Goal: Use online tool/utility: Utilize a website feature to perform a specific function

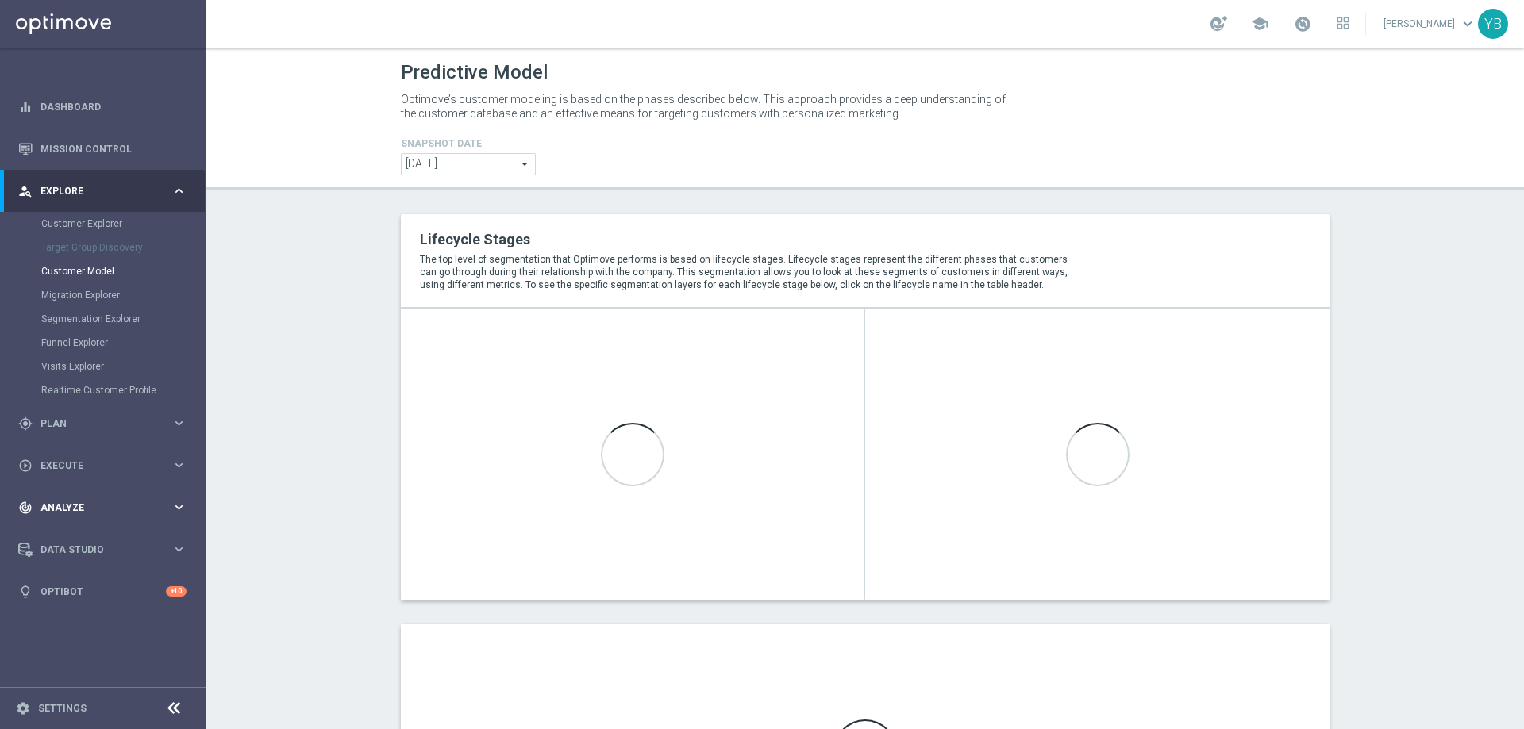
click at [172, 505] on icon "keyboard_arrow_right" at bounding box center [178, 507] width 15 height 15
click at [171, 470] on icon "keyboard_arrow_right" at bounding box center [178, 469] width 15 height 15
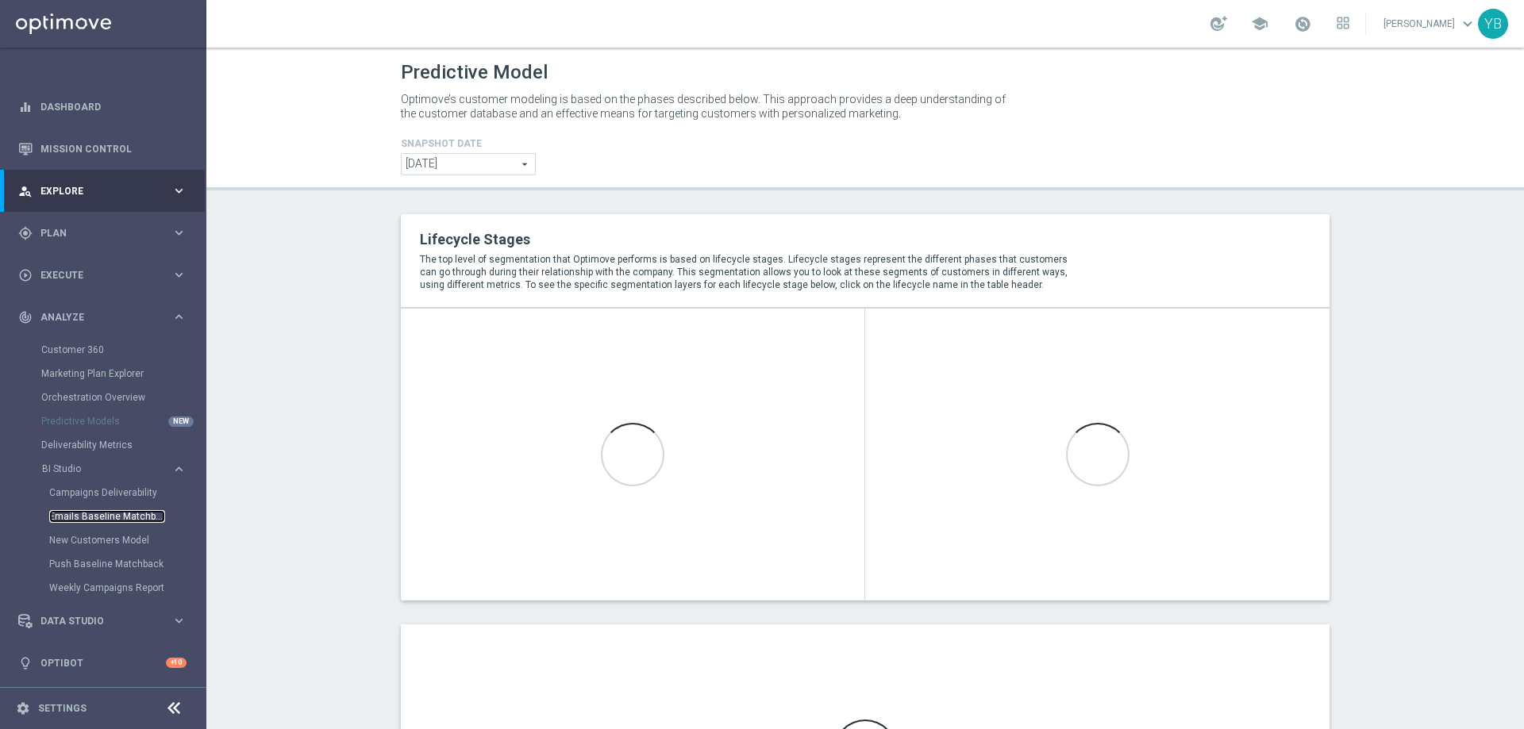
click at [84, 518] on link "Emails Baseline Matchback" at bounding box center [107, 516] width 116 height 13
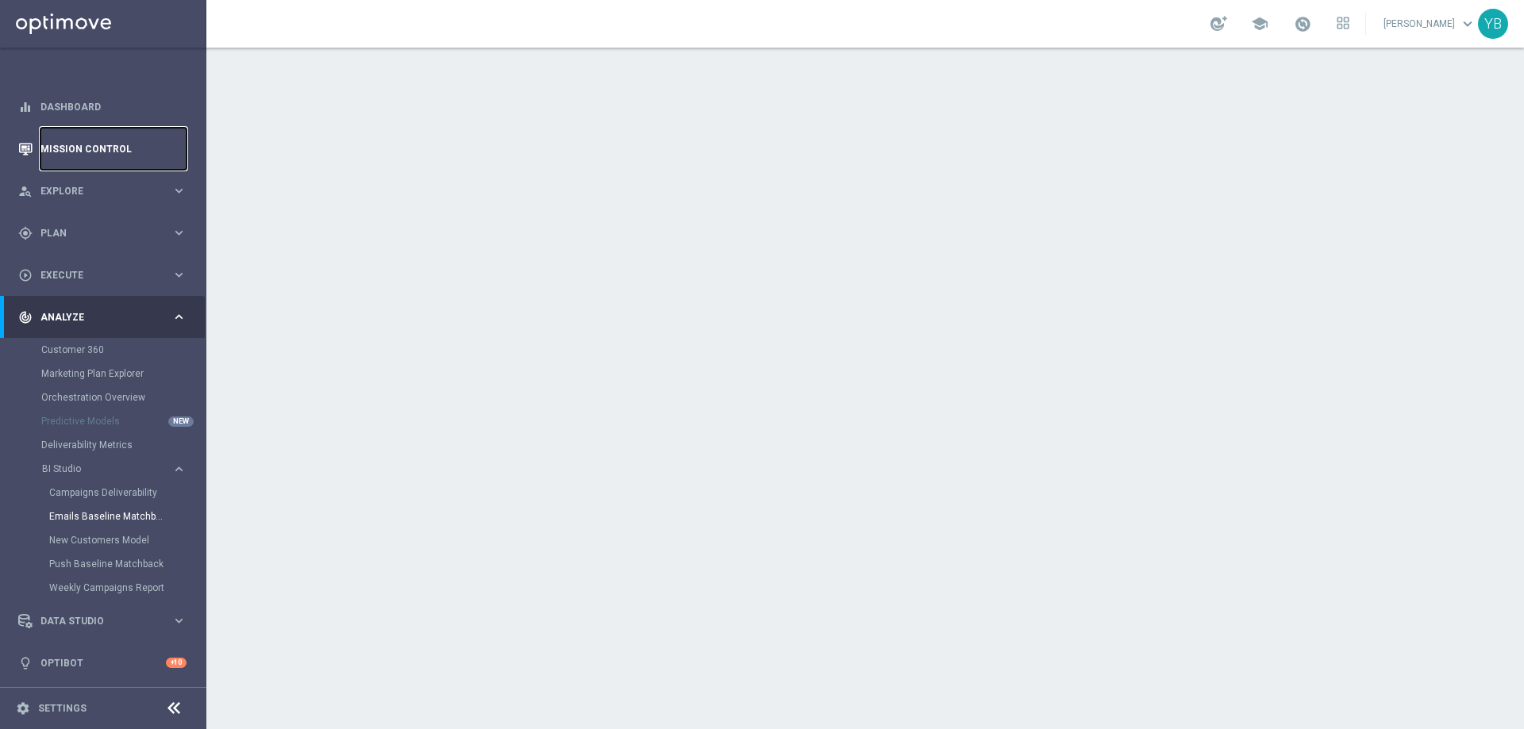
click at [66, 141] on link "Mission Control" at bounding box center [113, 149] width 146 height 42
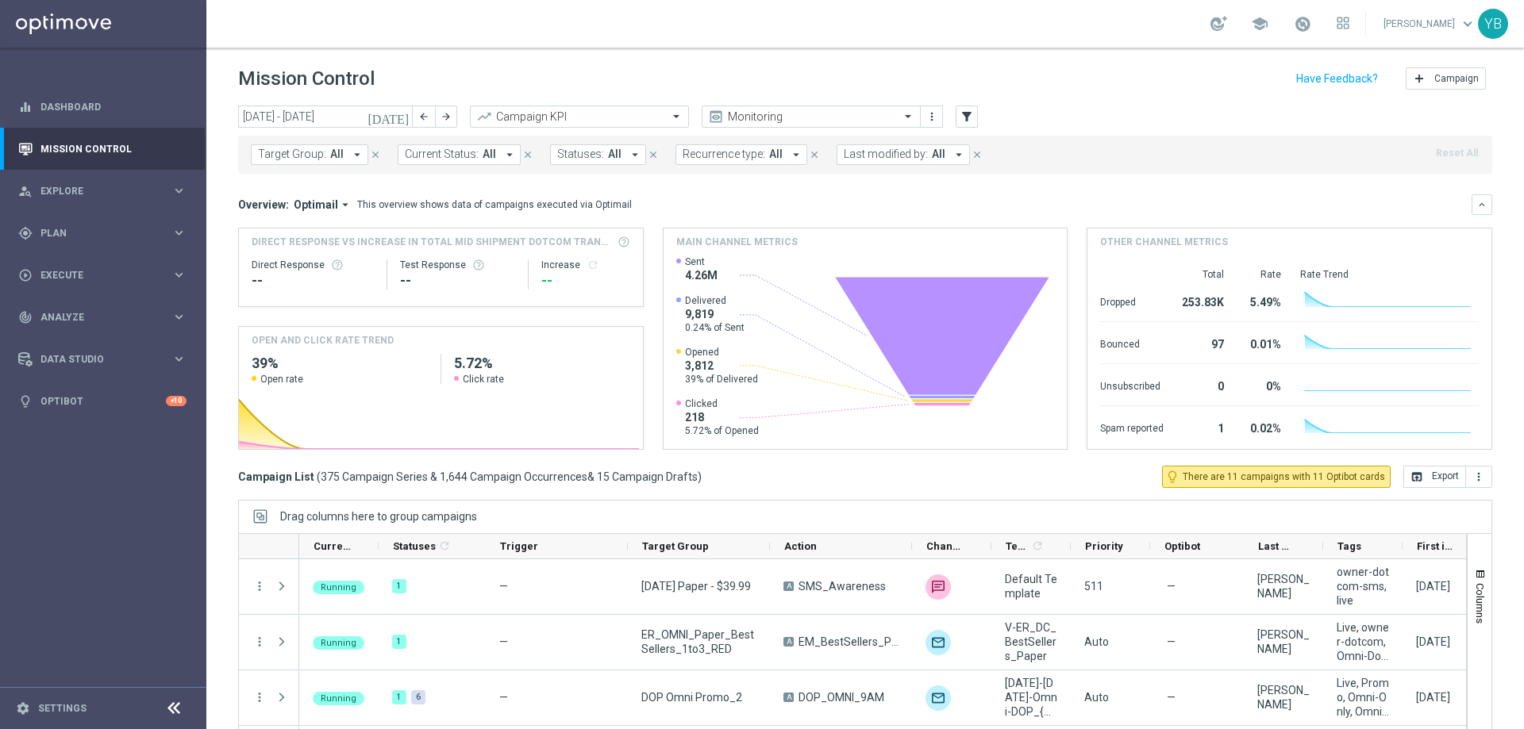
click at [398, 117] on icon "[DATE]" at bounding box center [388, 117] width 43 height 14
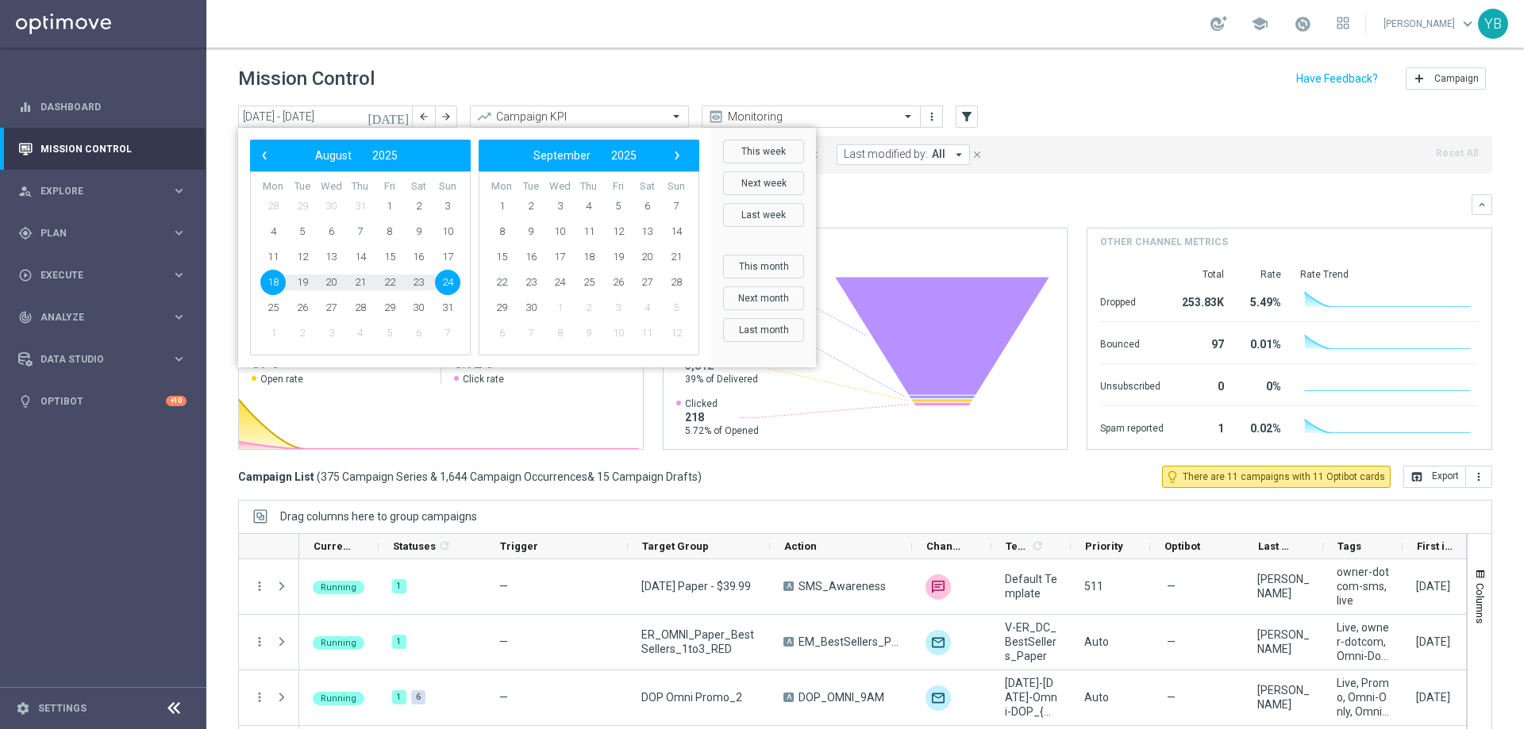
click at [274, 282] on span "18" at bounding box center [272, 282] width 25 height 25
type input "[DATE] - [DATE]"
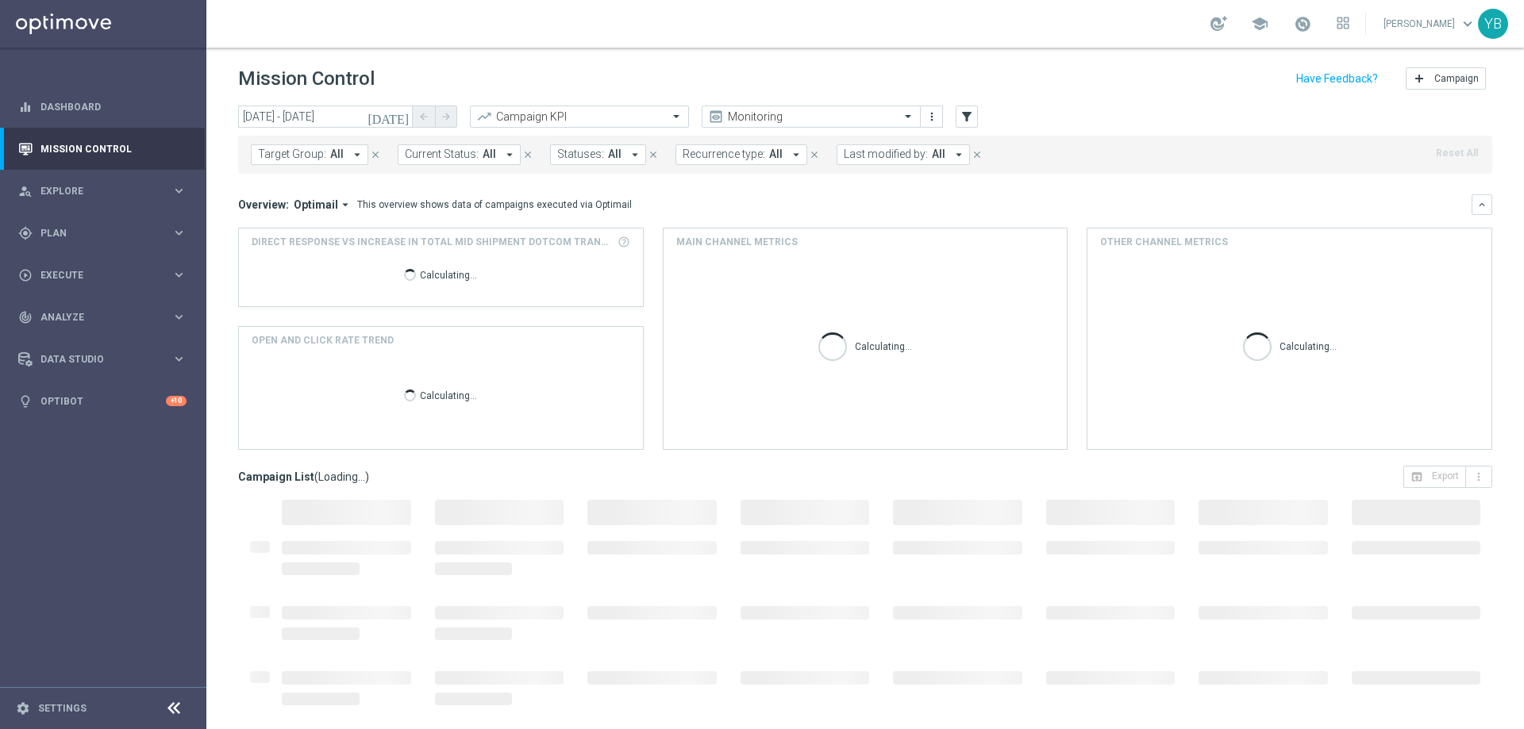
click at [344, 207] on icon "arrow_drop_down" at bounding box center [345, 205] width 14 height 14
click at [294, 234] on div "Analysis" at bounding box center [301, 229] width 38 height 14
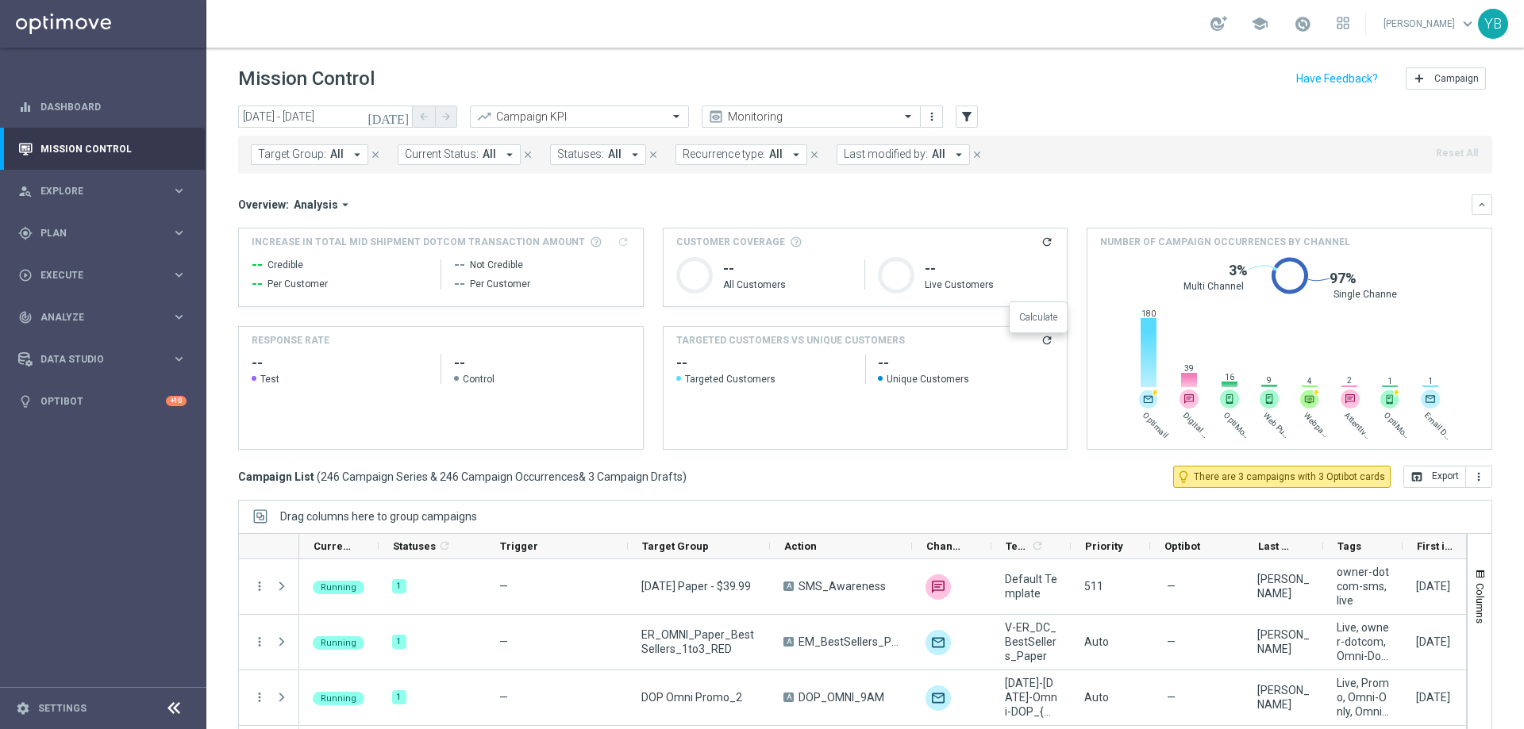
click at [1041, 344] on icon "refresh" at bounding box center [1047, 340] width 13 height 13
